Goal: Task Accomplishment & Management: Use online tool/utility

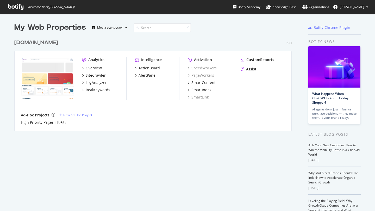
scroll to position [211, 375]
click at [96, 75] on div "SiteCrawler" at bounding box center [96, 75] width 20 height 5
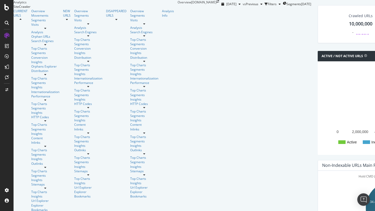
scroll to position [162, 0]
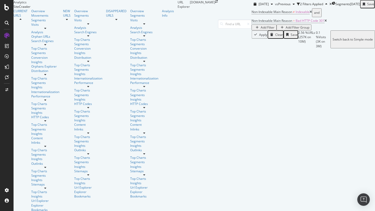
scroll to position [22, 0]
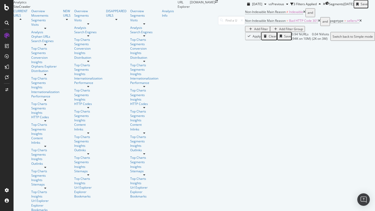
scroll to position [60, 0]
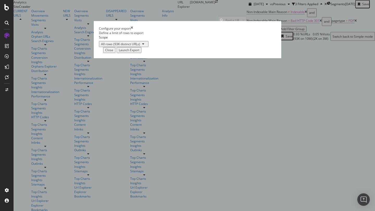
click at [139, 52] on div "Launch Export" at bounding box center [129, 50] width 21 height 4
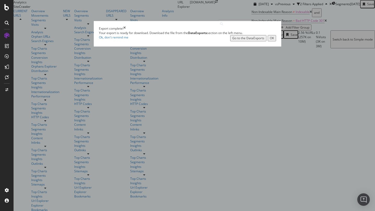
click at [126, 31] on icon "times" at bounding box center [124, 28] width 2 height 4
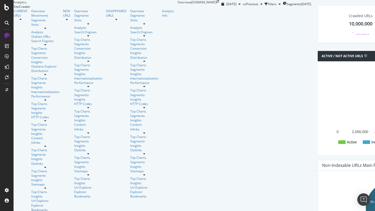
scroll to position [160, 0]
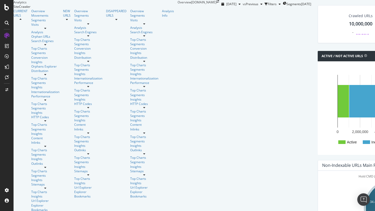
click at [365, 182] on icon "A chart." at bounding box center [378, 204] width 27 height 45
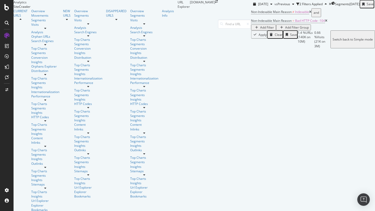
scroll to position [63, 0]
